Goal: Task Accomplishment & Management: Manage account settings

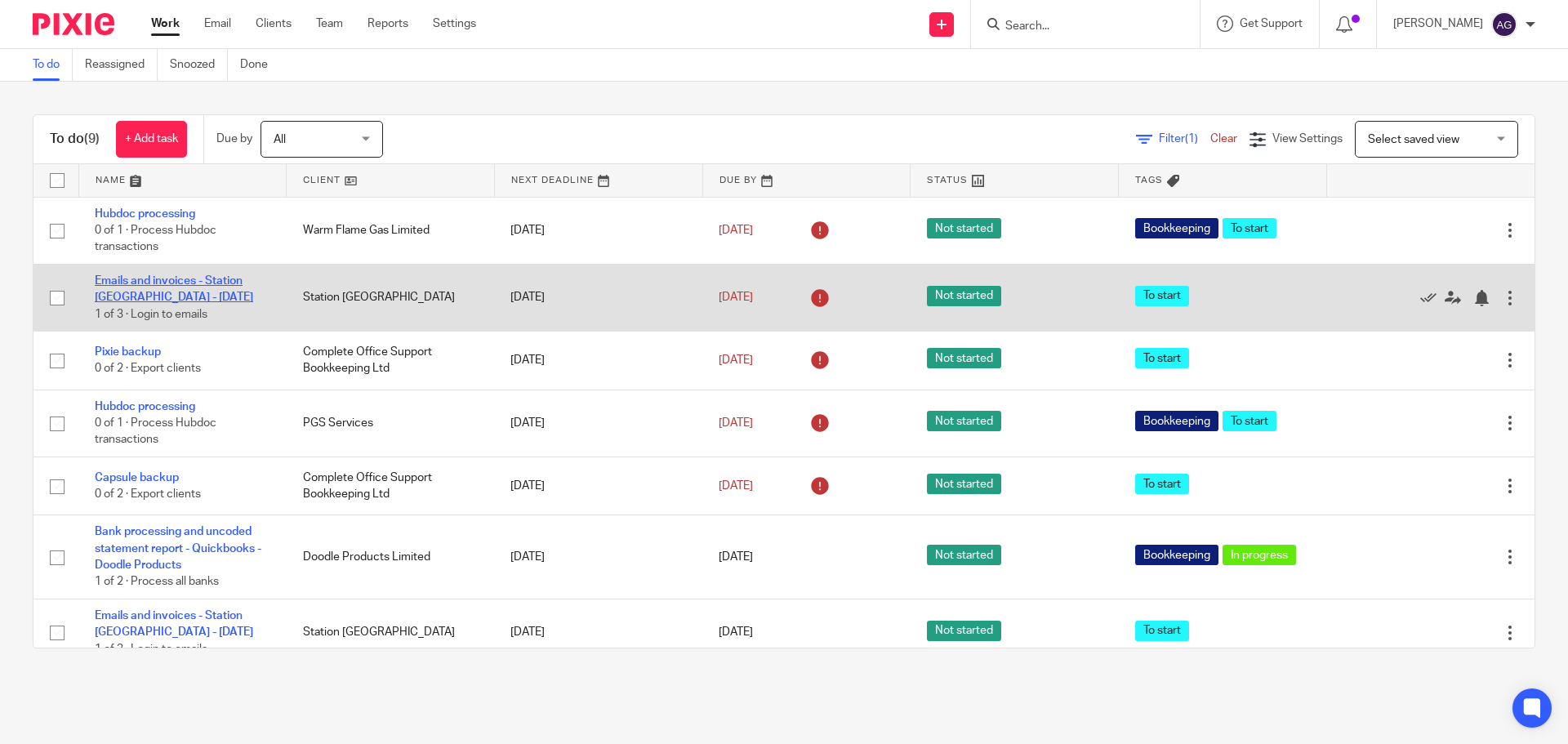
click at [155, 281] on link "Emails and invoices - Station [GEOGRAPHIC_DATA] - [DATE]" at bounding box center [174, 289] width 158 height 28
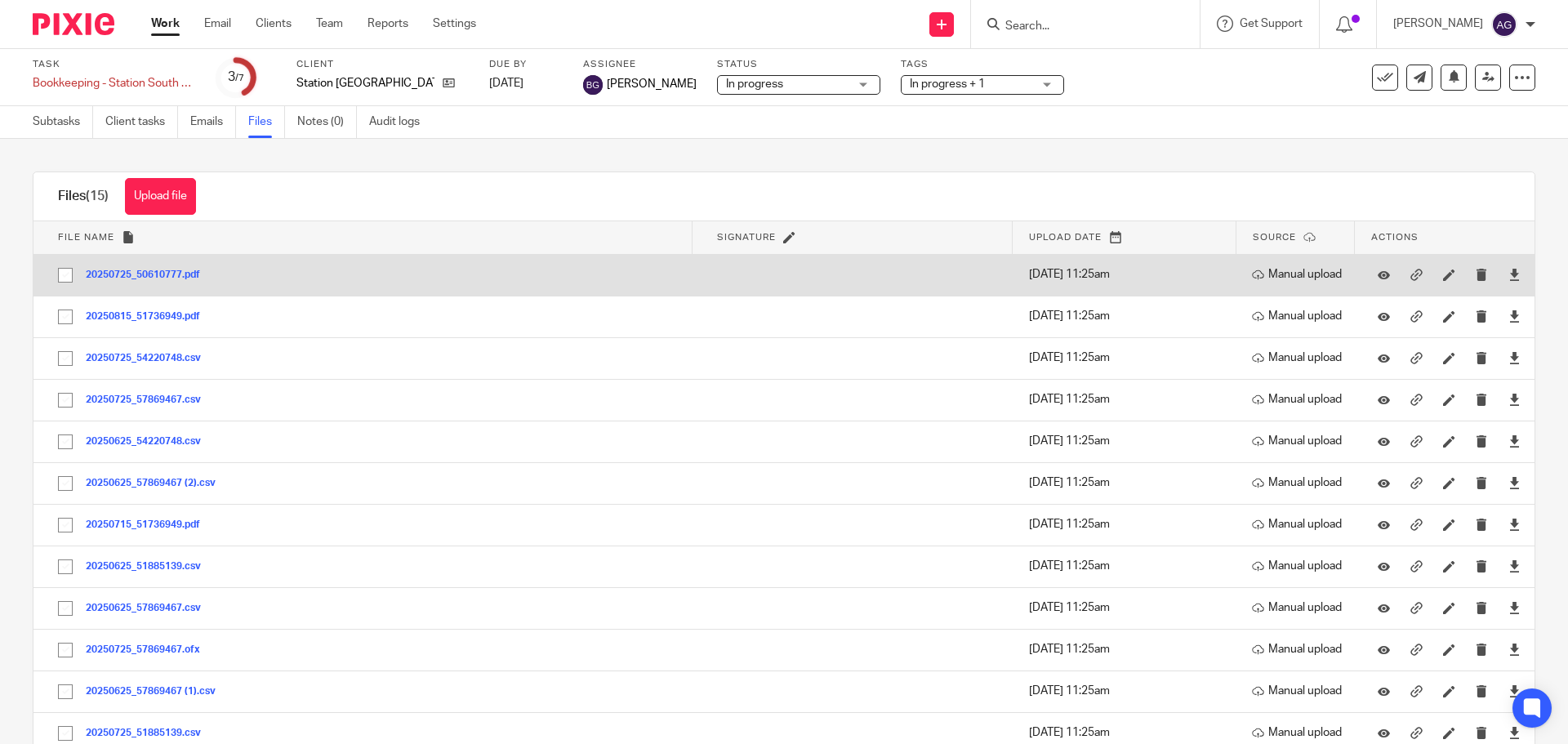
click at [253, 274] on td "20250725_50610777.pdf 20250725_50610777 Save" at bounding box center [362, 274] width 659 height 42
click at [186, 274] on button "20250725_50610777.pdf" at bounding box center [149, 275] width 126 height 11
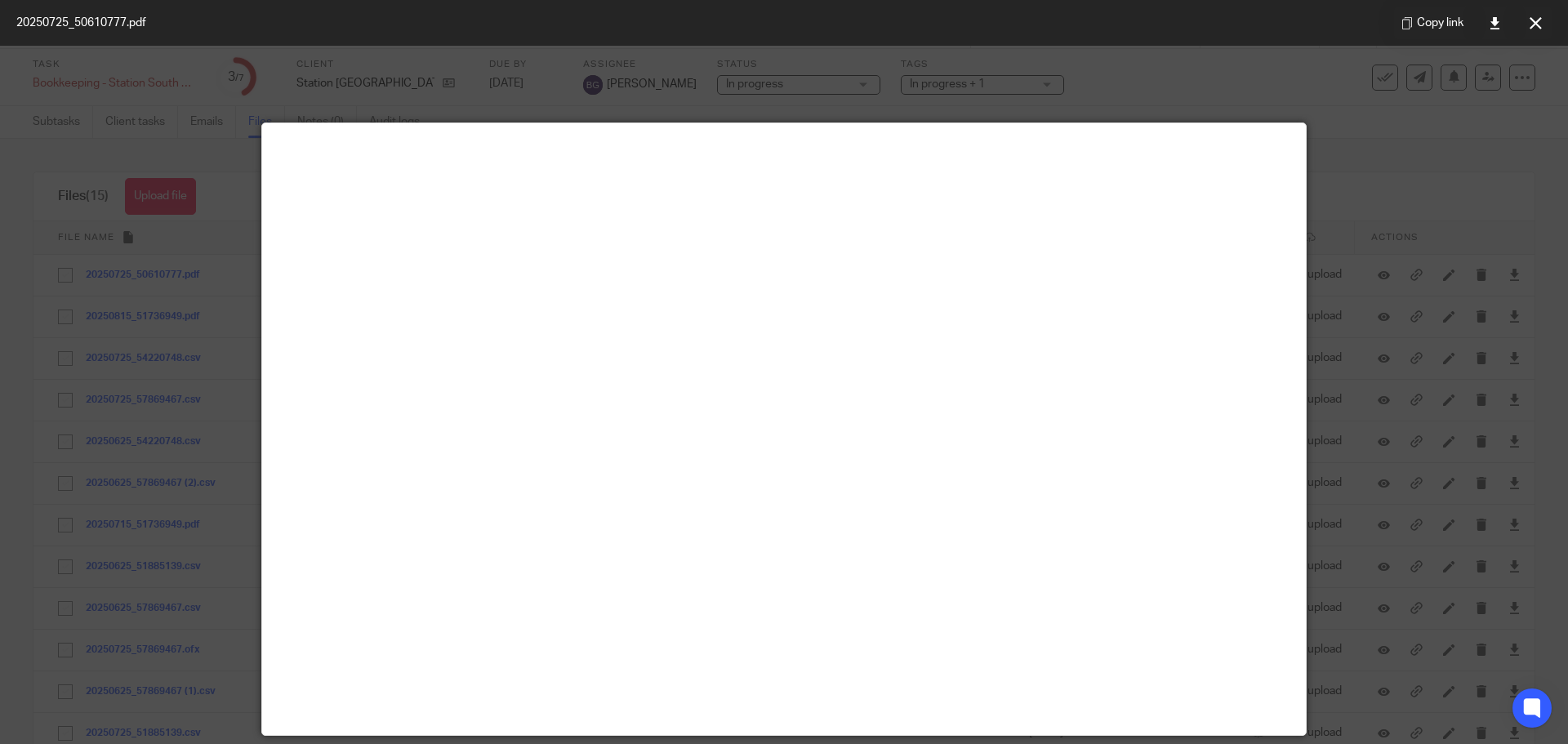
click at [1542, 18] on button at bounding box center [1535, 22] width 33 height 33
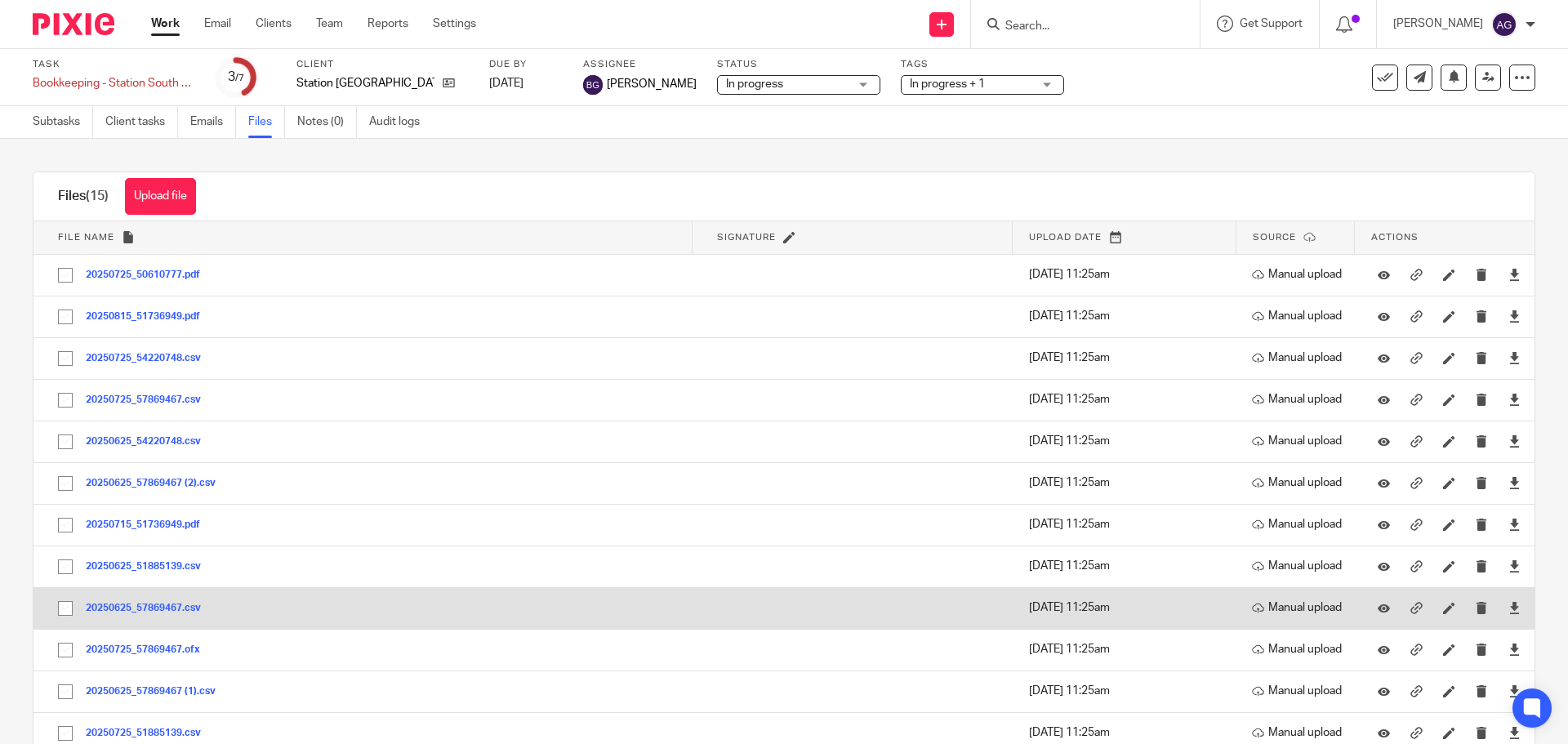
click at [330, 625] on td "20250625_57869467.csv 20250625_57869467 Save" at bounding box center [362, 608] width 659 height 42
drag, startPoint x: 144, startPoint y: 590, endPoint x: 145, endPoint y: 600, distance: 10.0
click at [145, 598] on td "20250625_57869467.csv 20250625_57869467 Save" at bounding box center [362, 608] width 659 height 42
click at [145, 604] on button "20250625_57869467.csv" at bounding box center [149, 608] width 127 height 11
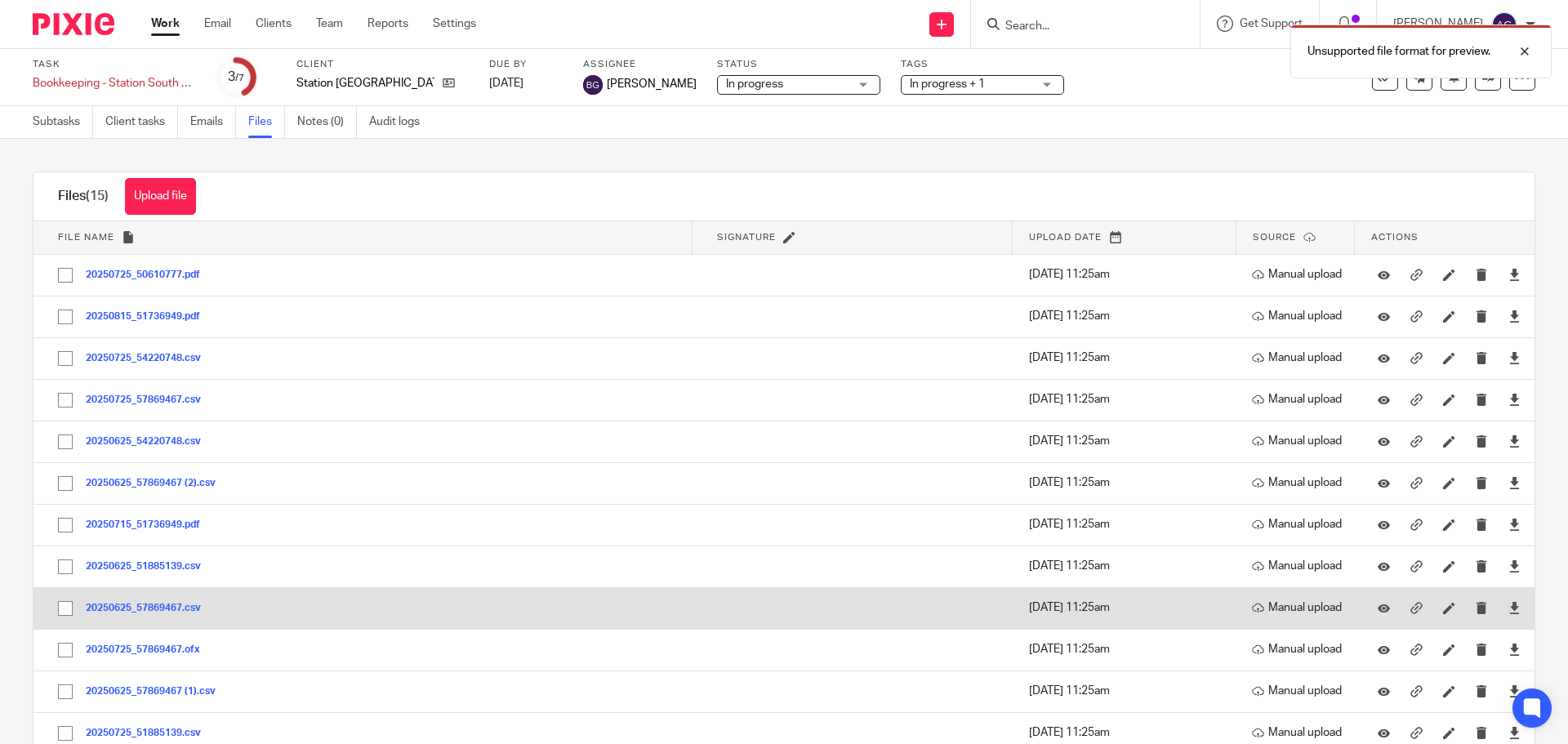
click at [148, 602] on div "20250625_57869467.csv" at bounding box center [149, 608] width 127 height 17
click at [147, 607] on button "20250625_57869467.csv" at bounding box center [149, 608] width 127 height 11
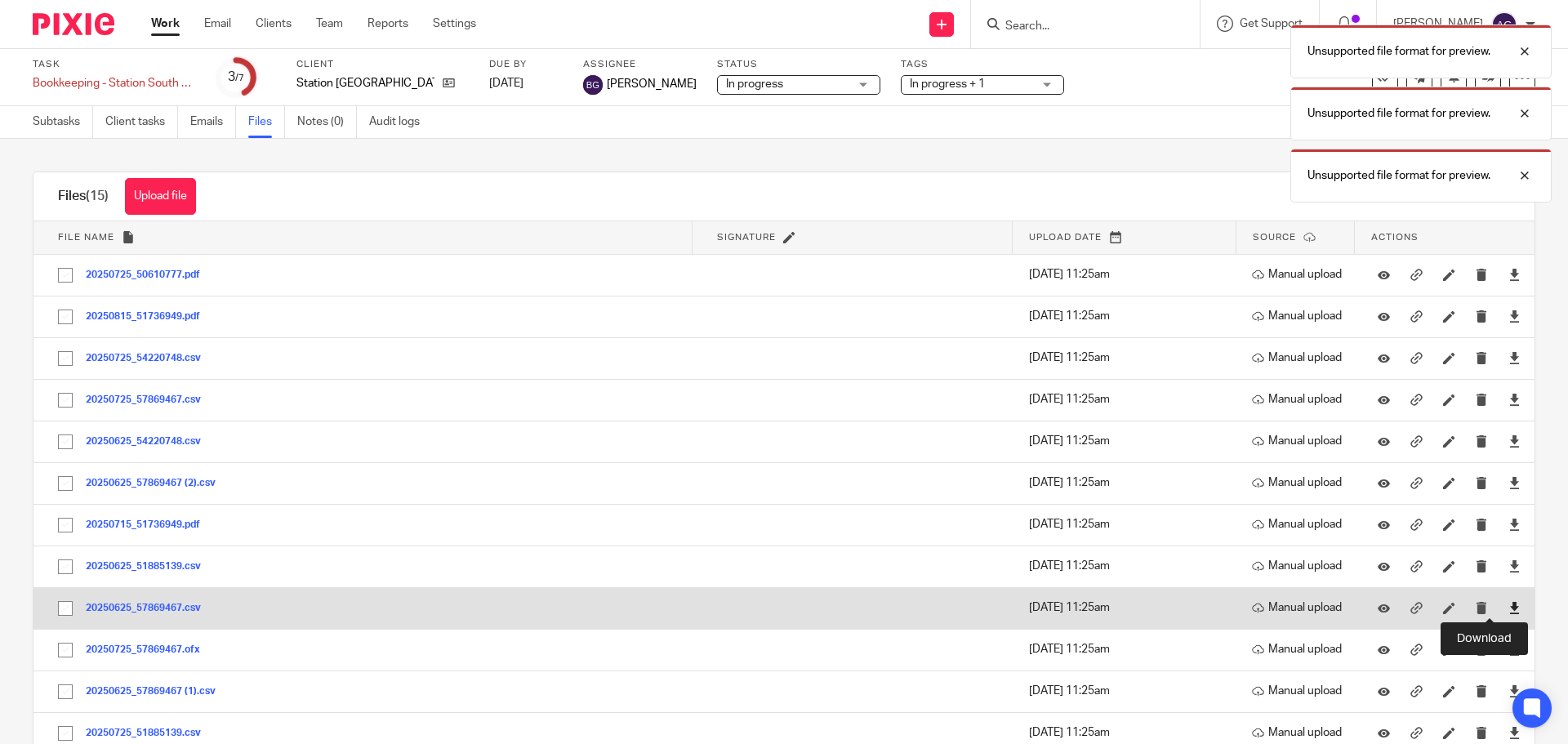
click at [1509, 610] on icon at bounding box center [1514, 607] width 12 height 12
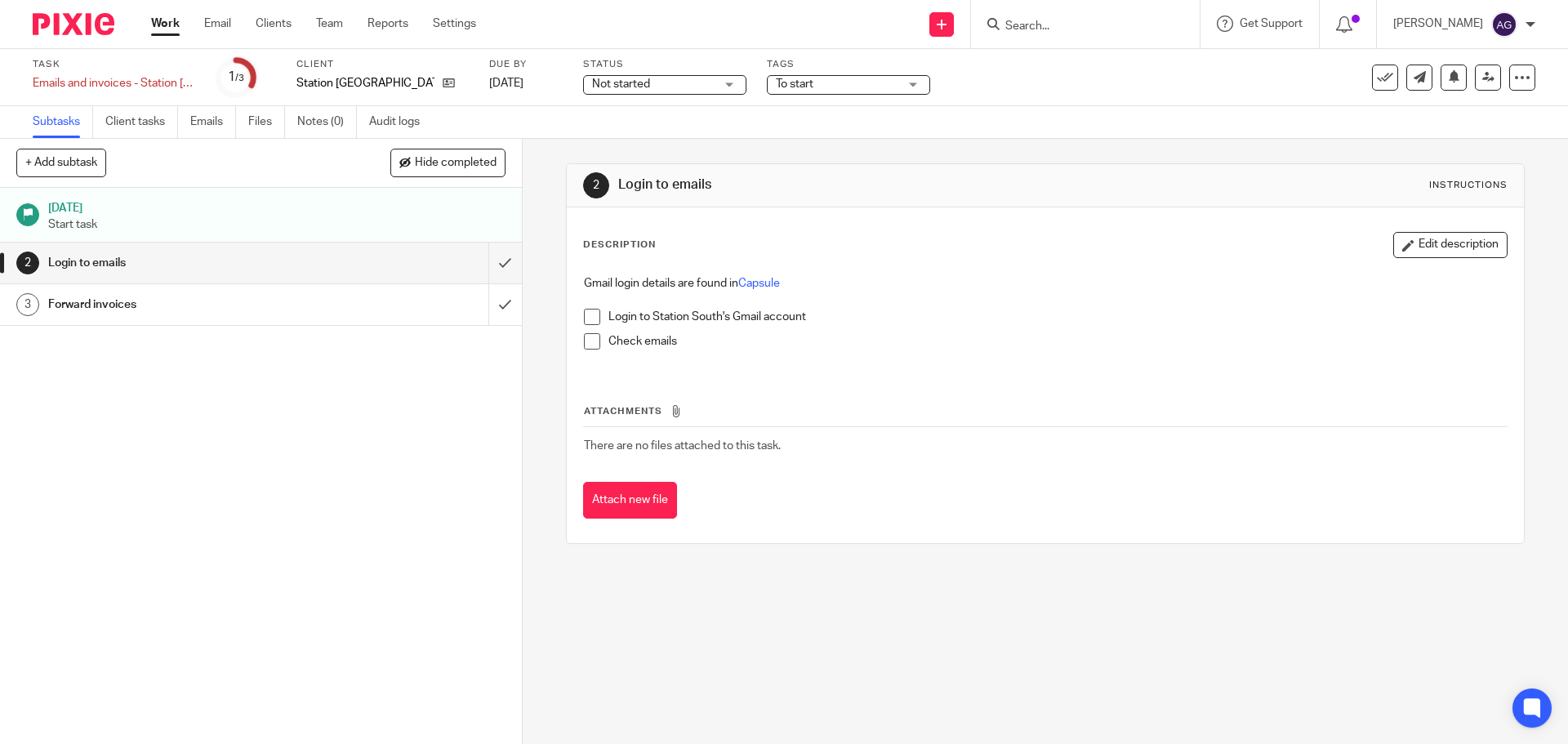
click at [587, 313] on span at bounding box center [592, 317] width 17 height 17
click at [586, 347] on span at bounding box center [592, 341] width 17 height 17
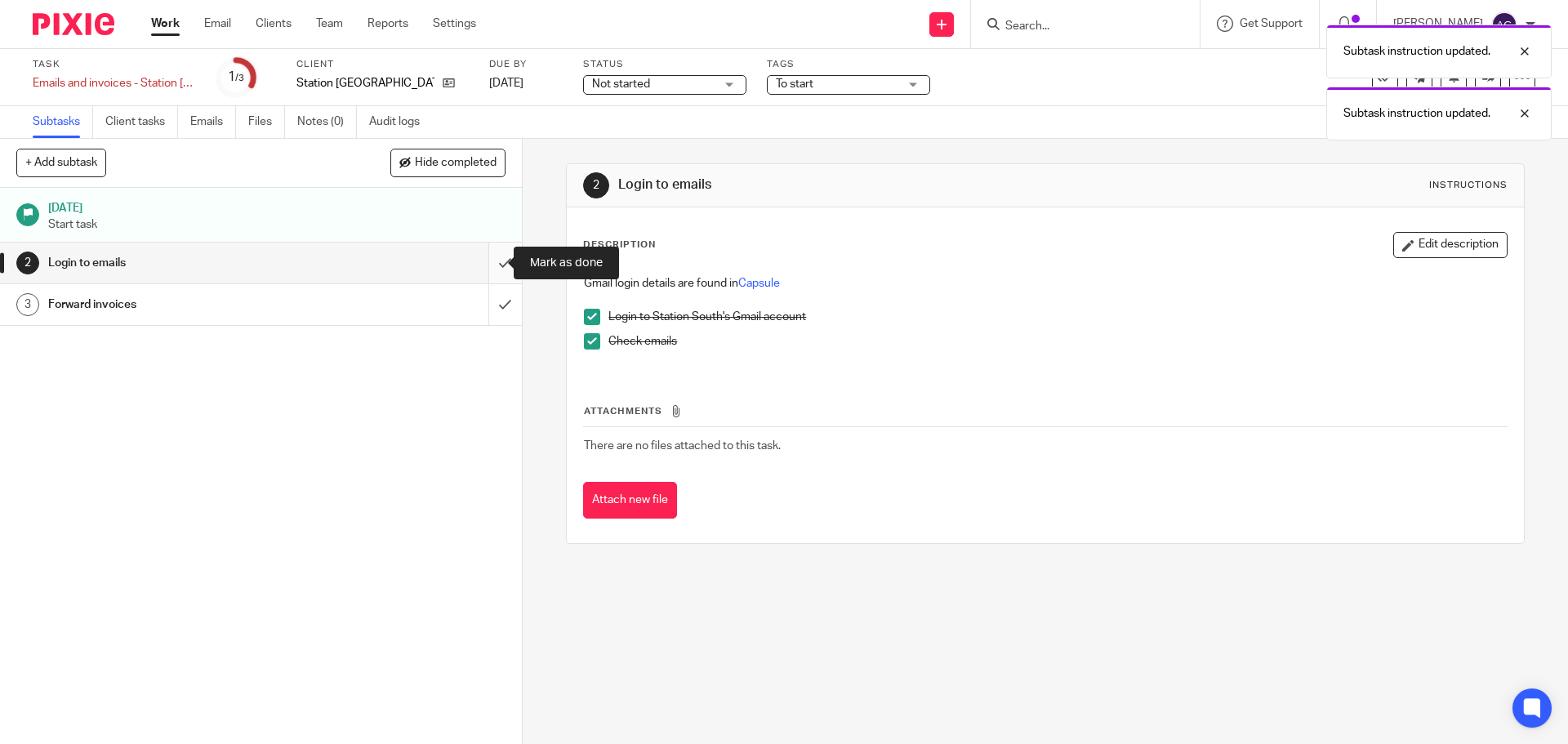
click at [482, 262] on input "submit" at bounding box center [260, 263] width 521 height 41
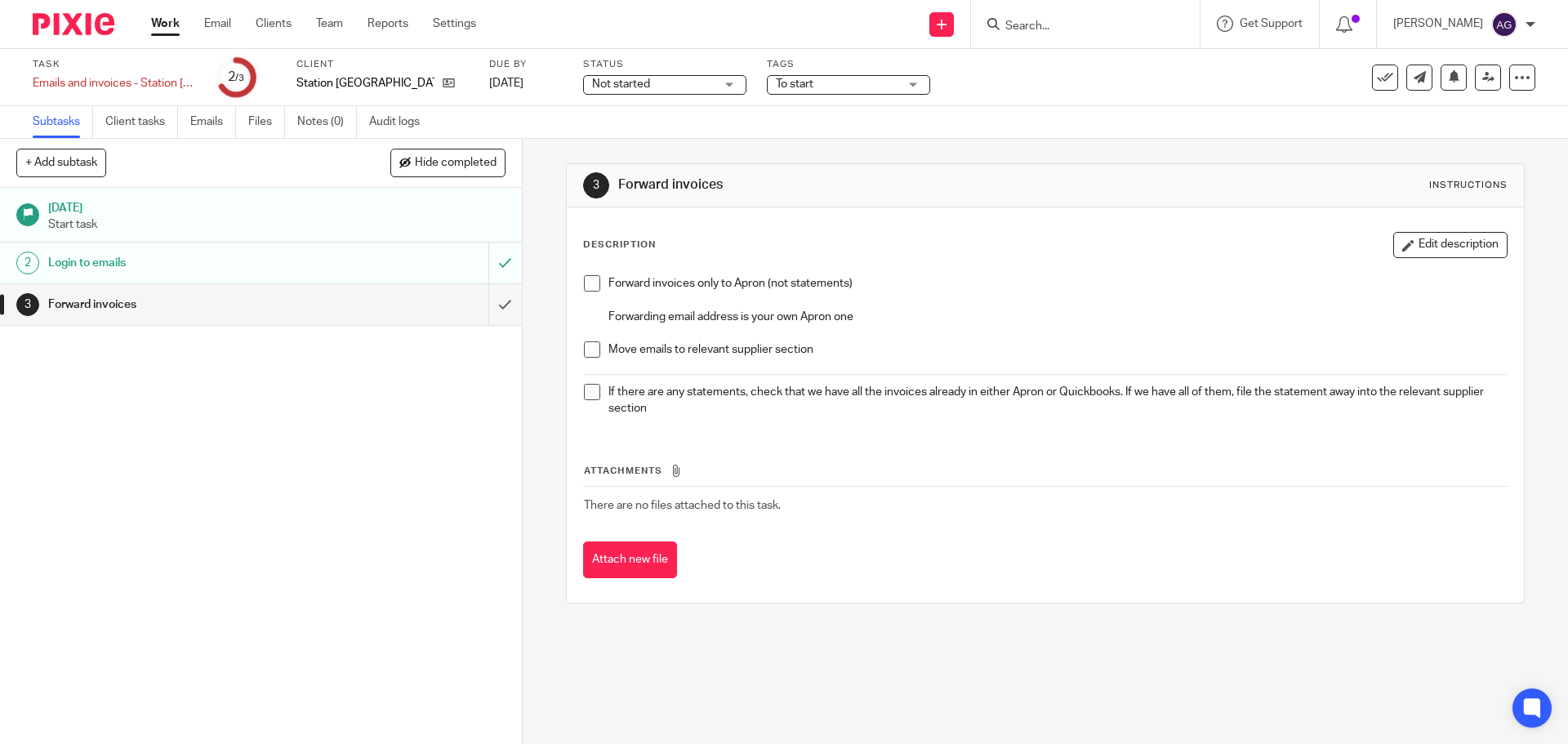
click at [589, 281] on span at bounding box center [592, 284] width 17 height 17
click at [584, 352] on span at bounding box center [592, 350] width 17 height 17
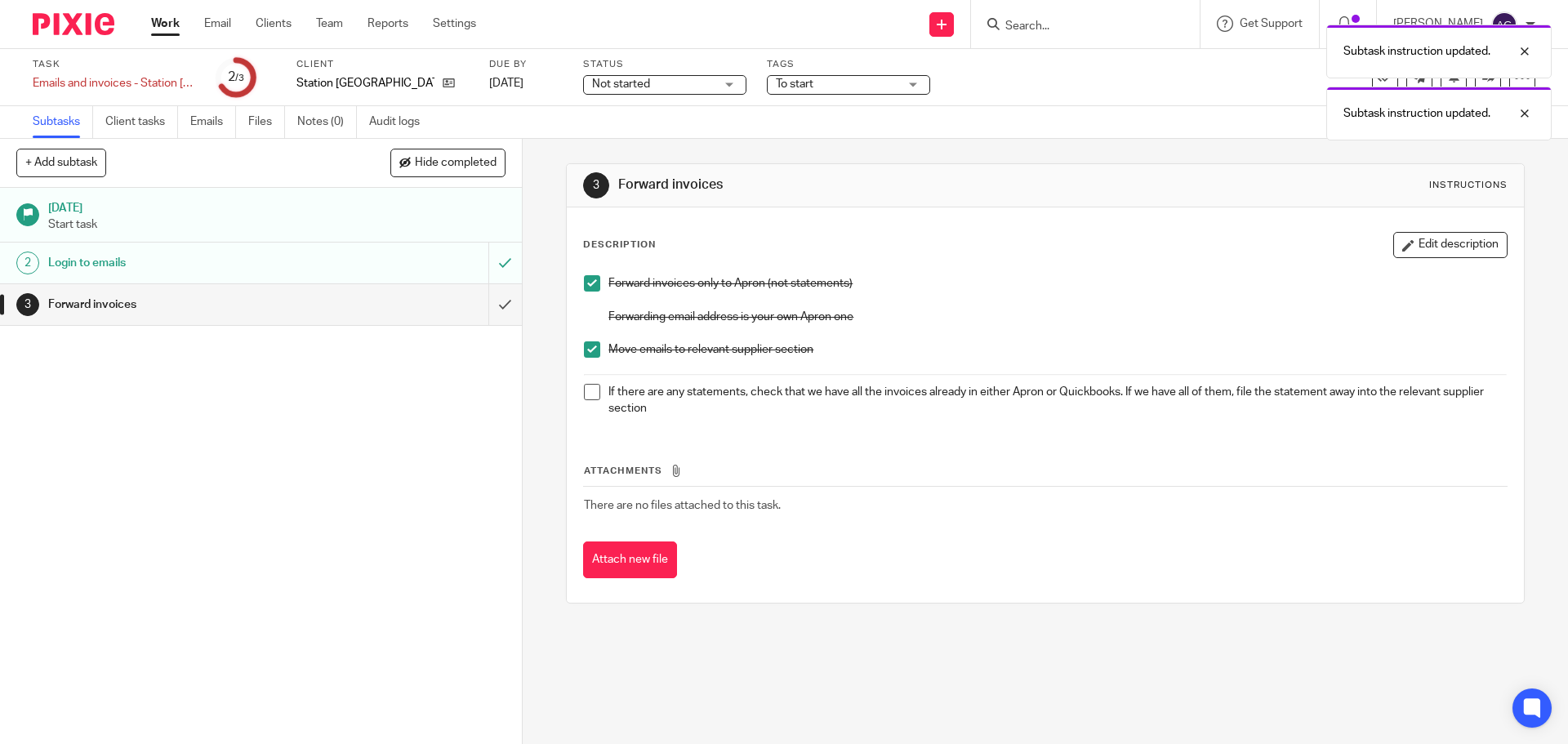
click at [584, 394] on span at bounding box center [592, 392] width 17 height 17
click at [483, 301] on input "submit" at bounding box center [260, 305] width 521 height 41
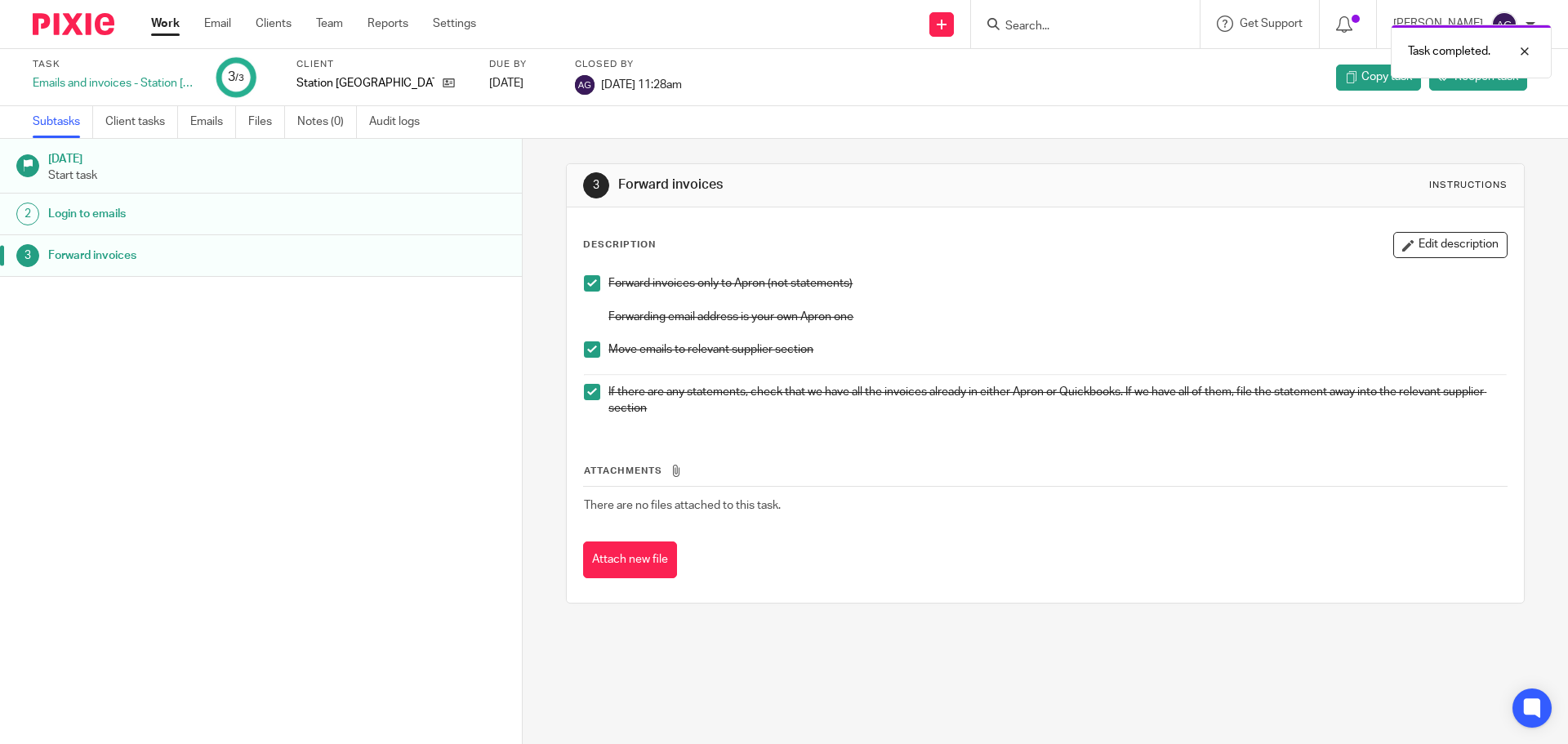
click at [96, 35] on div at bounding box center [67, 24] width 135 height 48
click at [94, 25] on img at bounding box center [73, 24] width 82 height 22
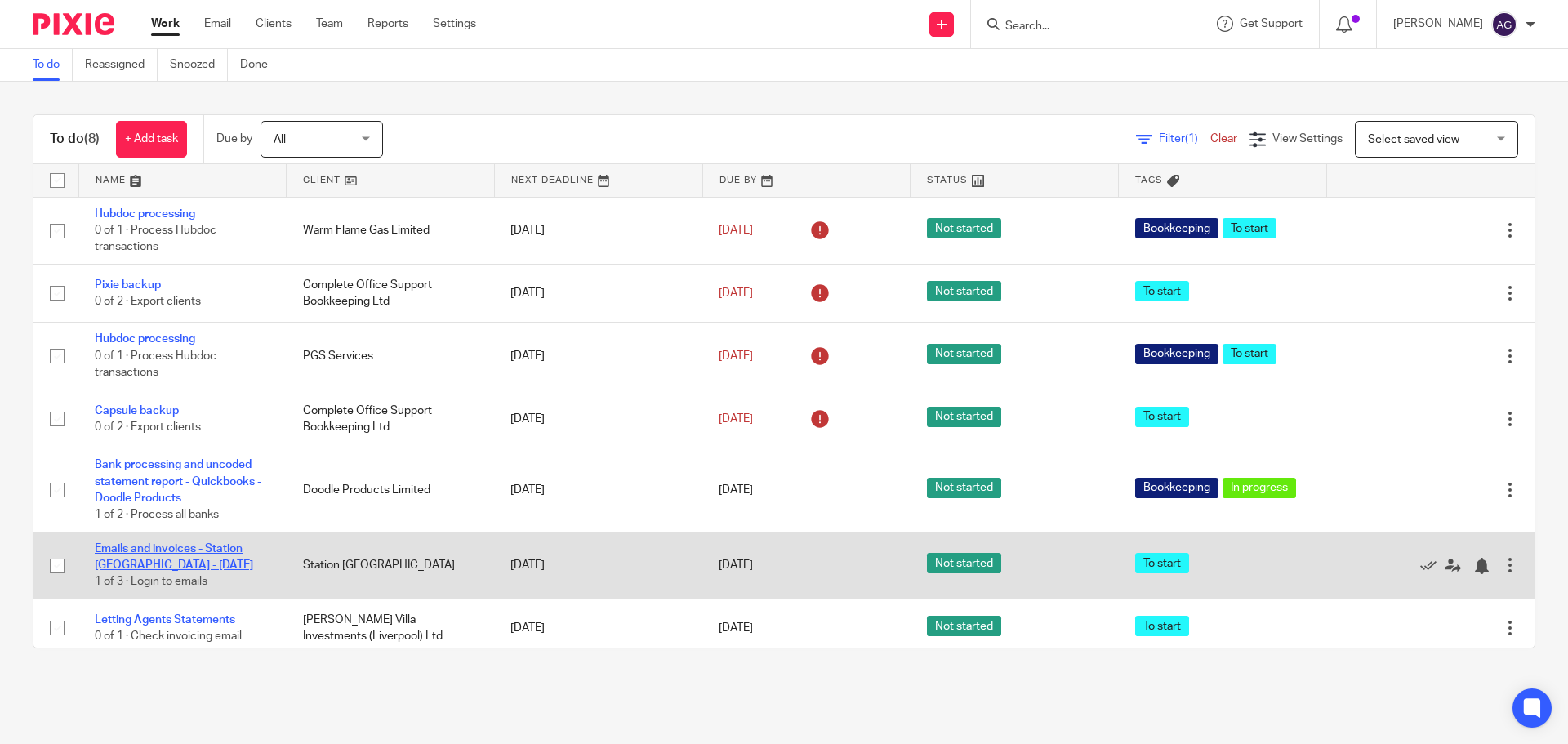
click at [143, 547] on link "Emails and invoices - Station [GEOGRAPHIC_DATA] - [DATE]" at bounding box center [174, 557] width 158 height 28
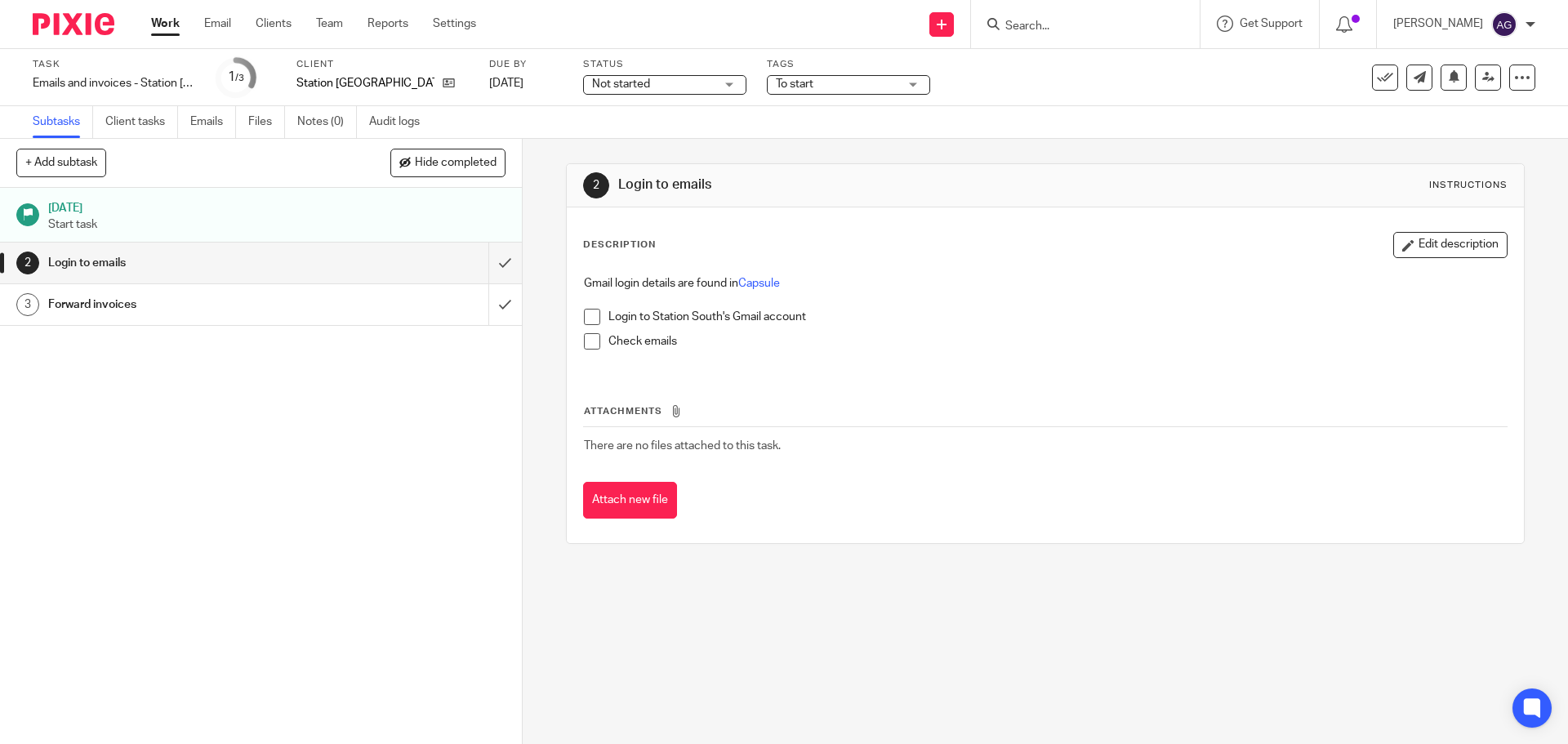
drag, startPoint x: 593, startPoint y: 314, endPoint x: 575, endPoint y: 348, distance: 38.5
click at [593, 315] on span at bounding box center [592, 317] width 17 height 17
click at [584, 342] on span at bounding box center [592, 341] width 17 height 17
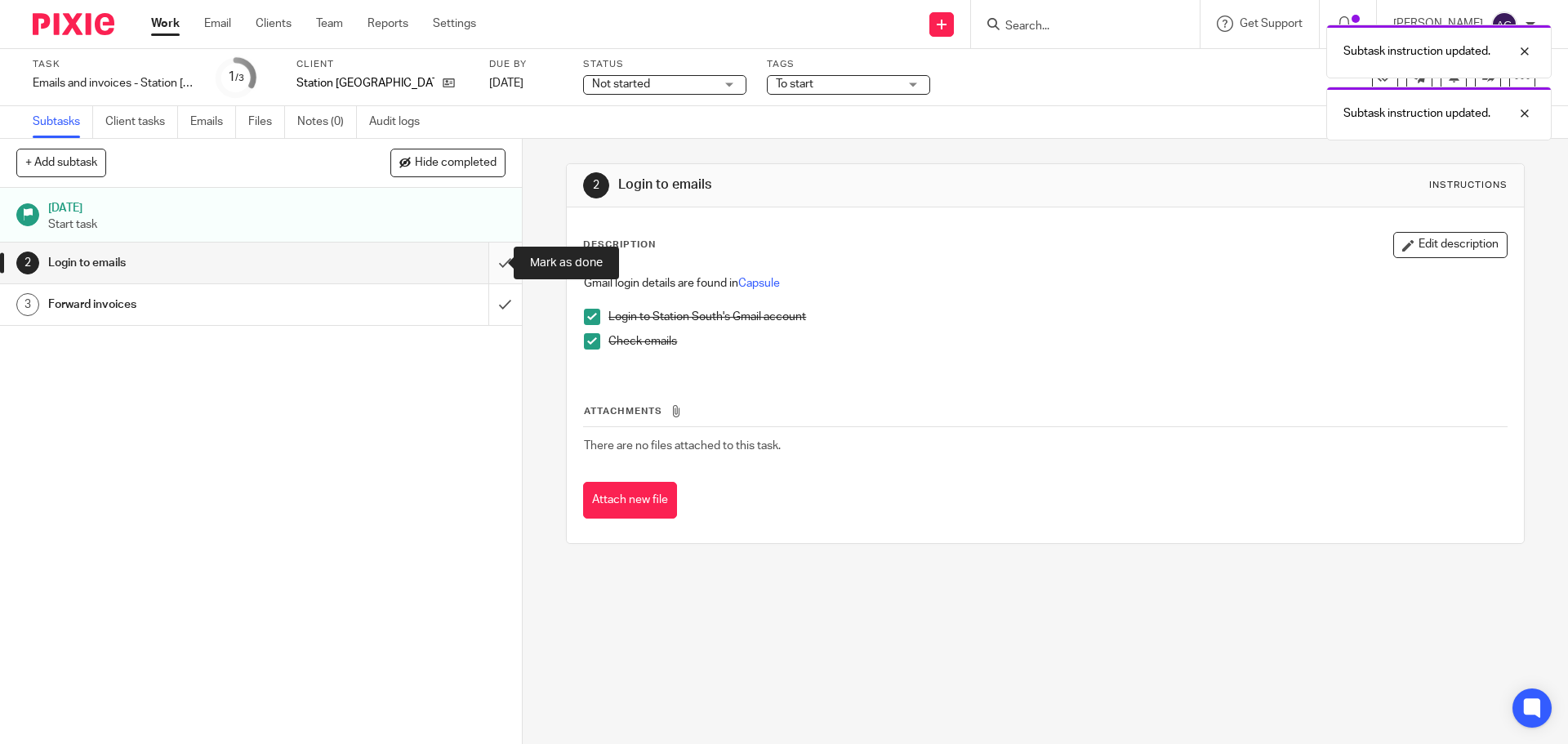
click at [487, 272] on input "submit" at bounding box center [260, 263] width 521 height 41
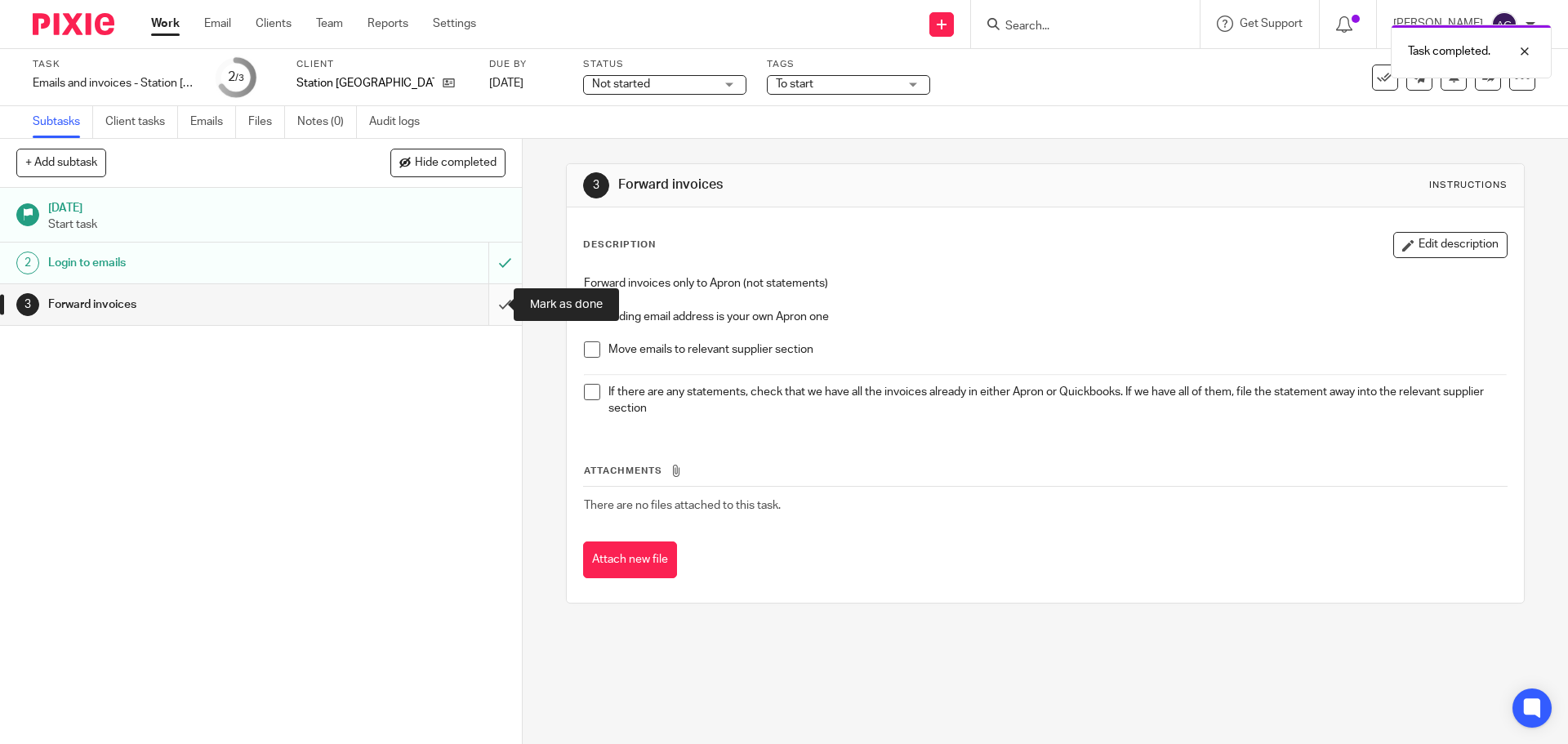
click at [494, 299] on input "submit" at bounding box center [260, 305] width 521 height 41
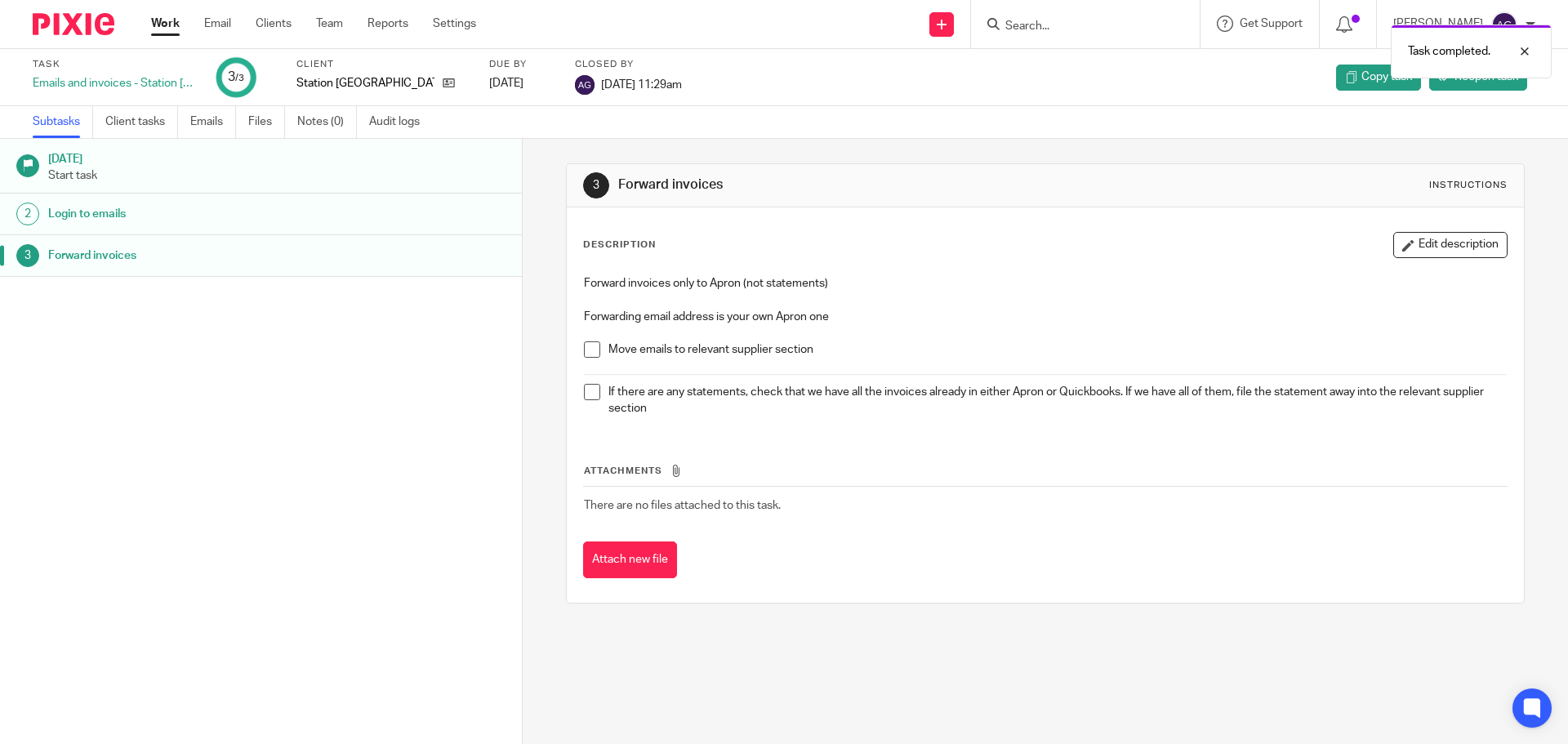
click at [592, 356] on span at bounding box center [592, 350] width 17 height 17
click at [584, 391] on span at bounding box center [592, 392] width 17 height 17
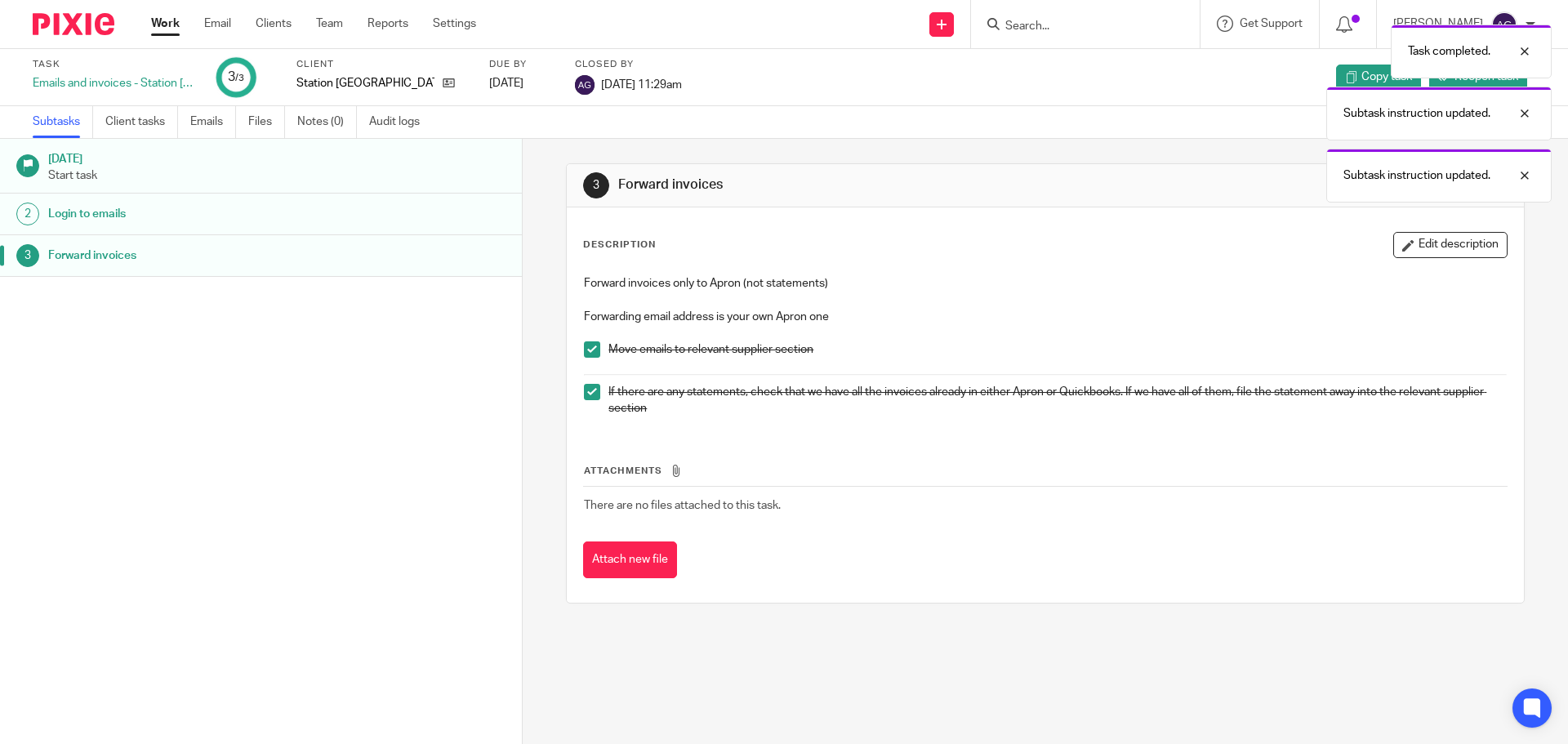
click at [80, 31] on img at bounding box center [73, 24] width 82 height 22
